Goal: Find contact information: Find contact information

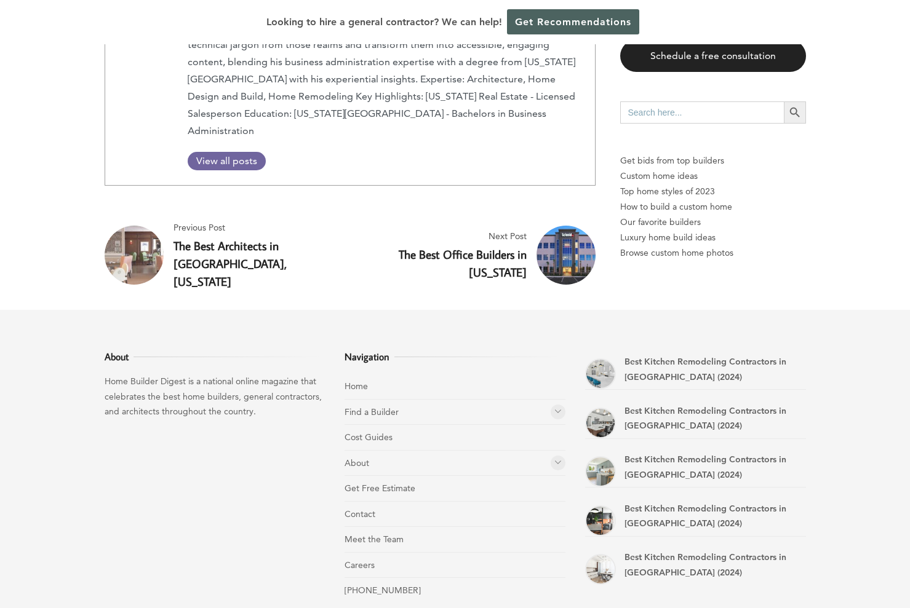
scroll to position [6802, 0]
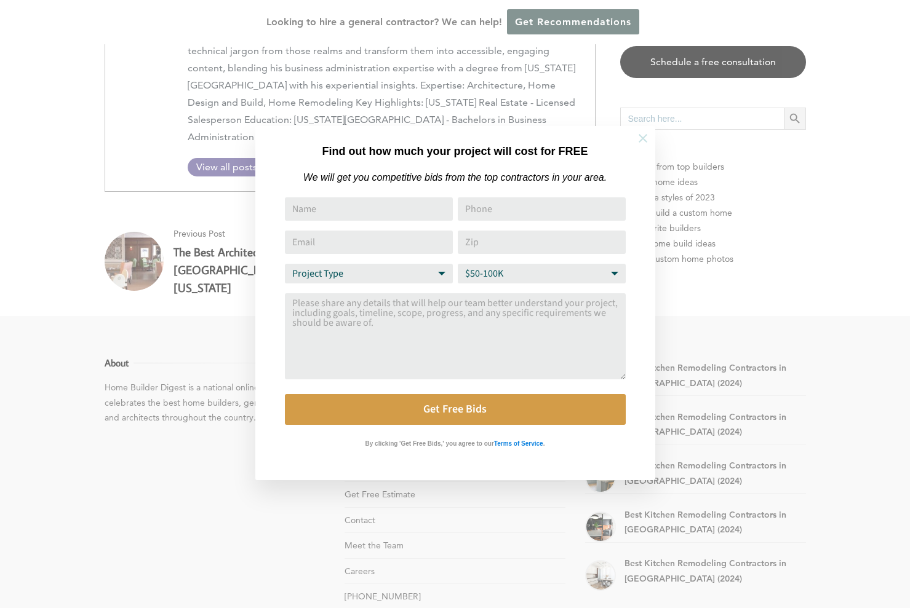
click at [637, 140] on icon at bounding box center [643, 139] width 14 height 14
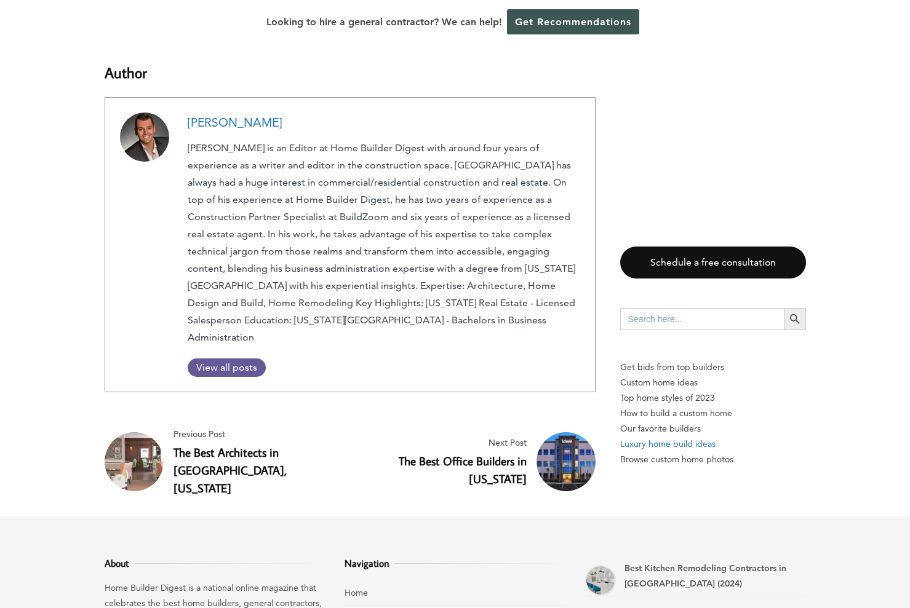
scroll to position [6799, 0]
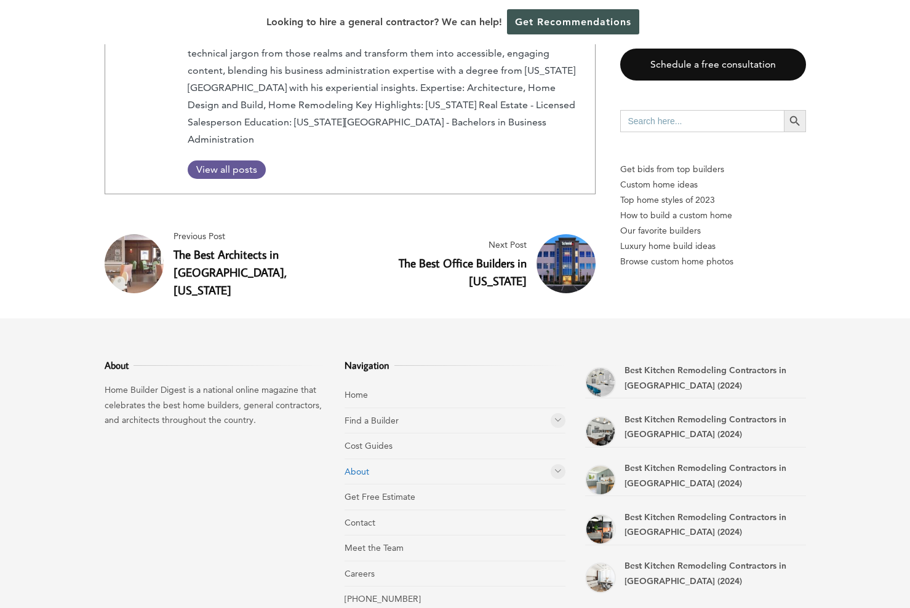
click at [364, 466] on link "About" at bounding box center [357, 471] width 25 height 11
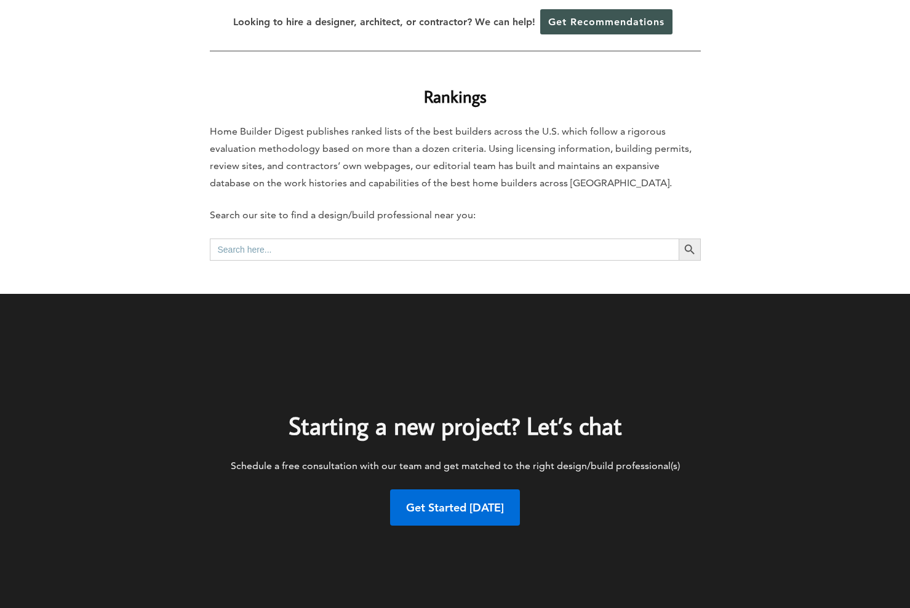
scroll to position [535, 0]
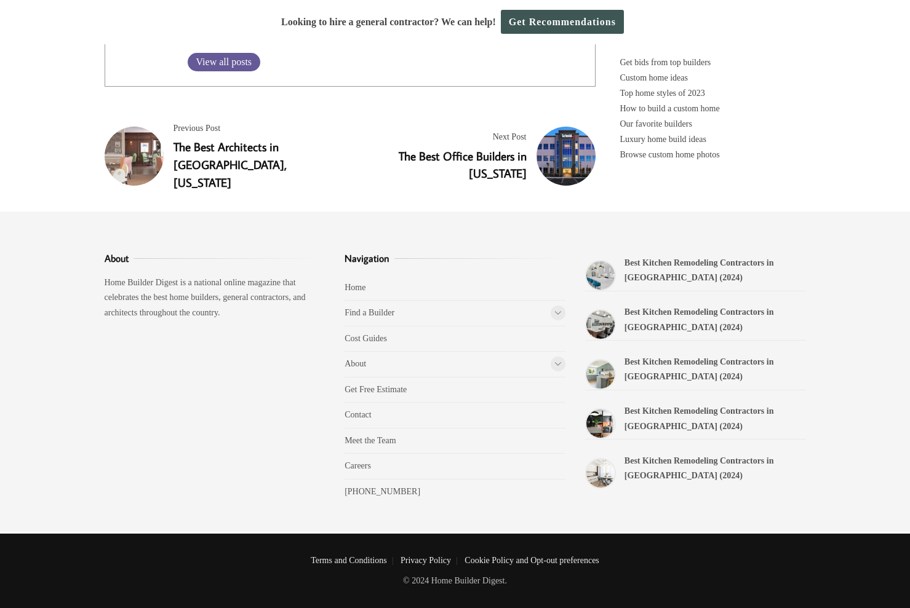
scroll to position [8164, 0]
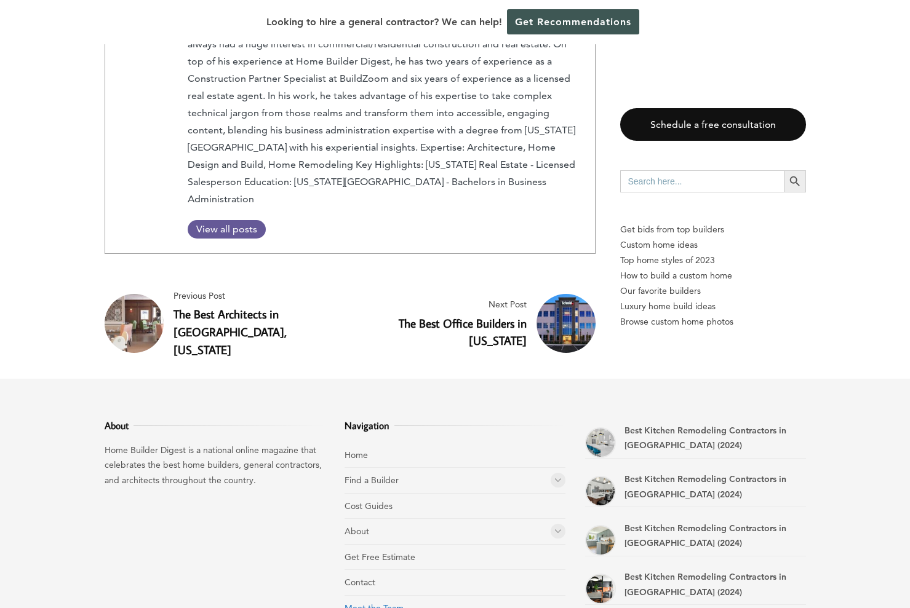
click at [385, 603] on link "Meet the Team" at bounding box center [374, 608] width 59 height 11
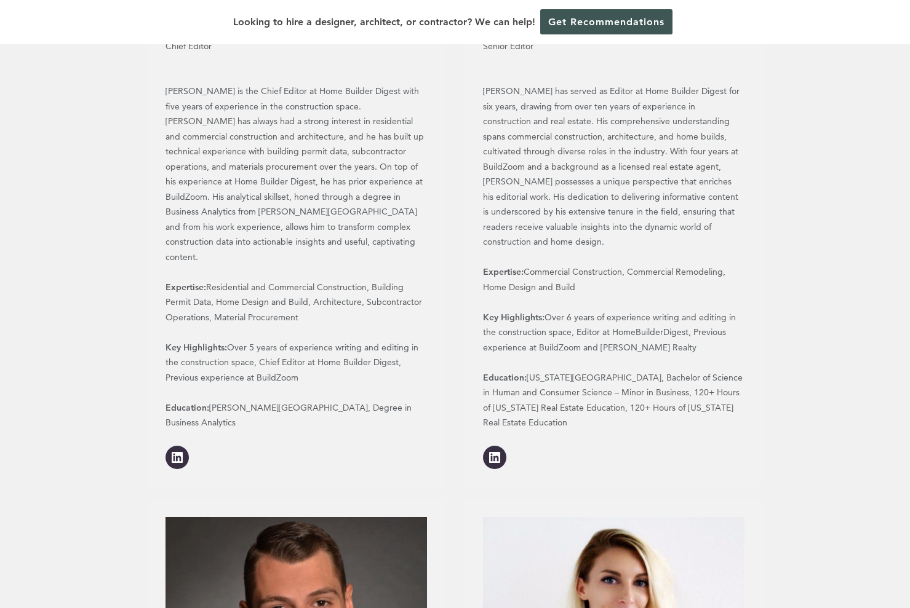
scroll to position [571, 0]
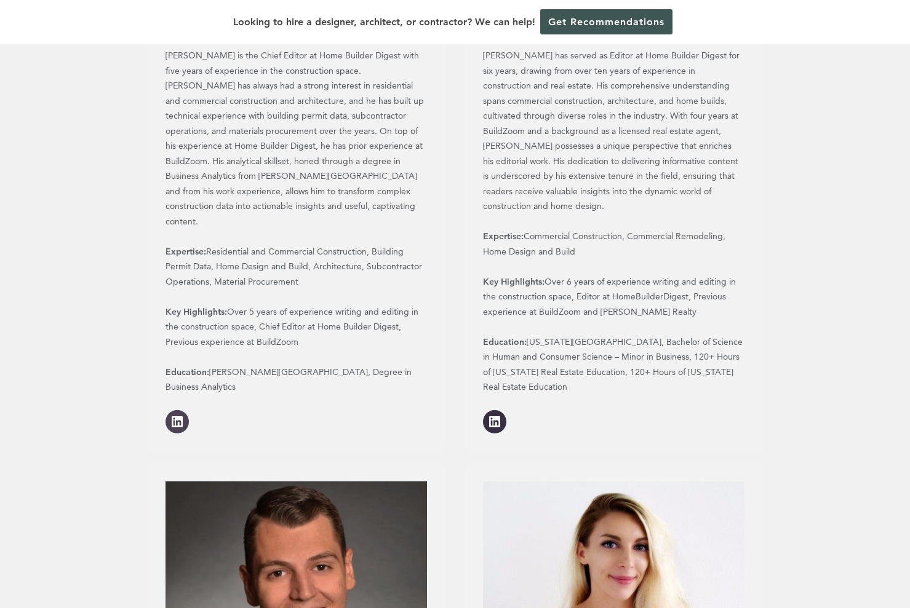
click at [180, 416] on icon "Visit LinkedIn account (opens in a new tab)" at bounding box center [177, 421] width 11 height 11
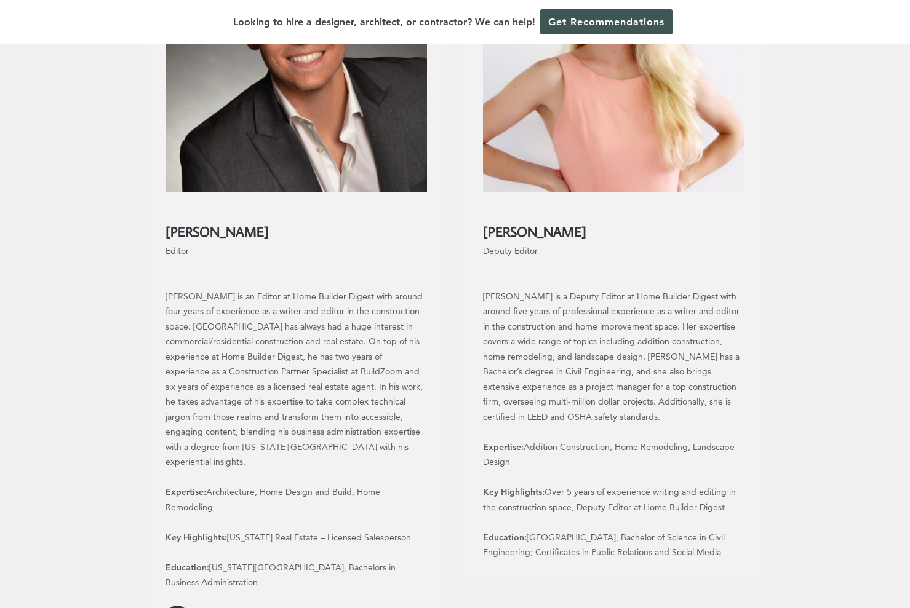
scroll to position [1142, 0]
